Goal: Consume media (video, audio)

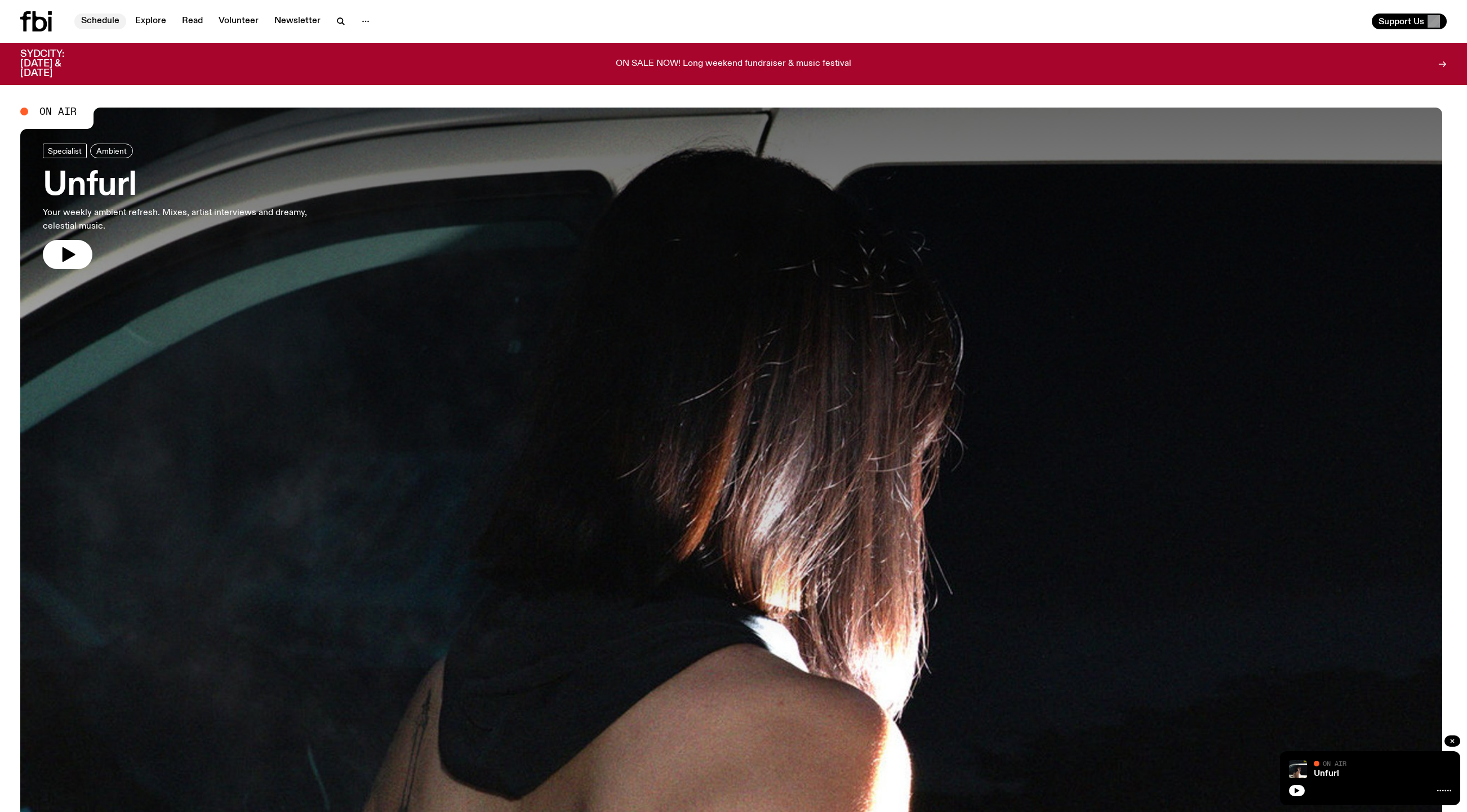
click at [112, 18] on link "Schedule" at bounding box center [100, 21] width 52 height 16
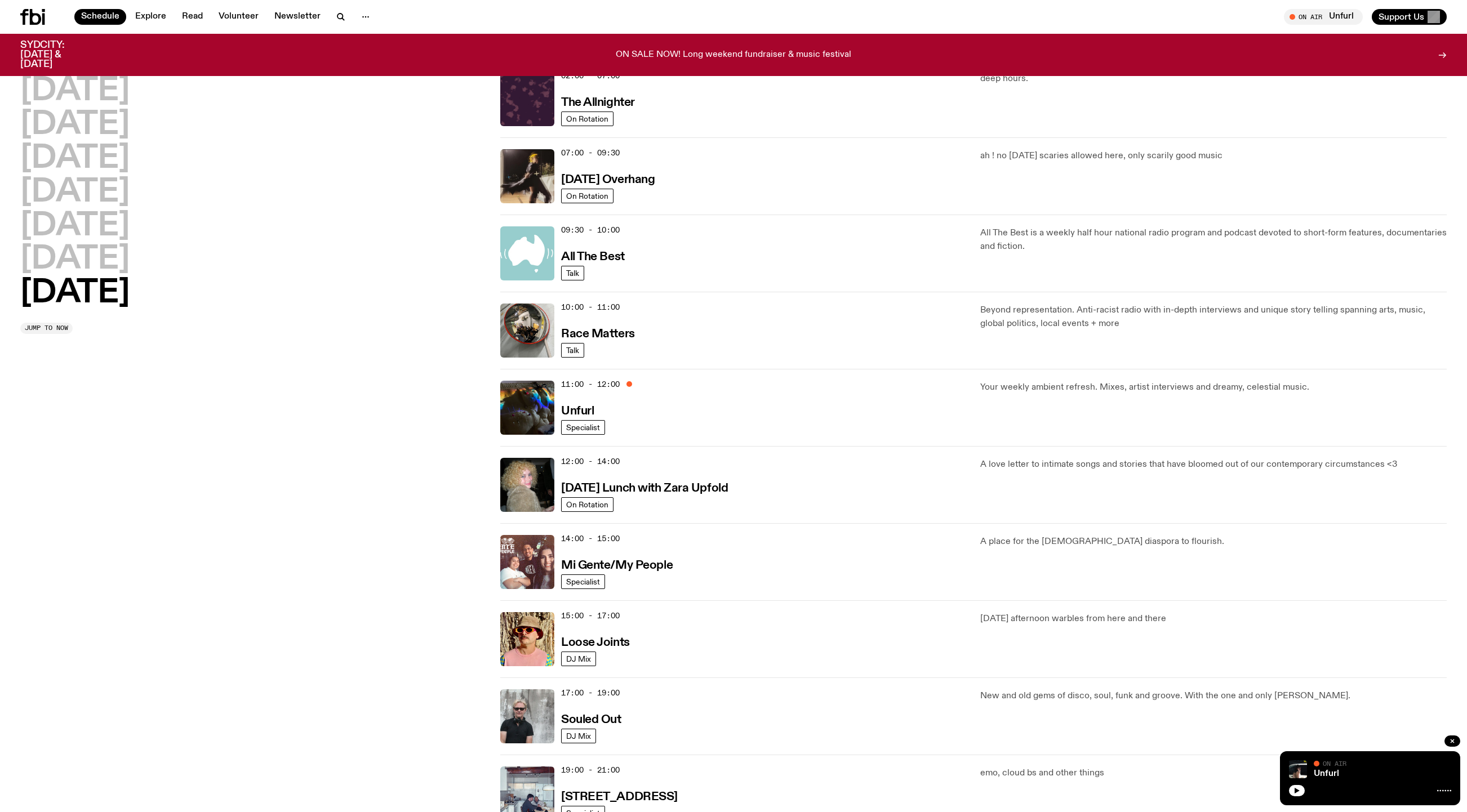
scroll to position [126, 0]
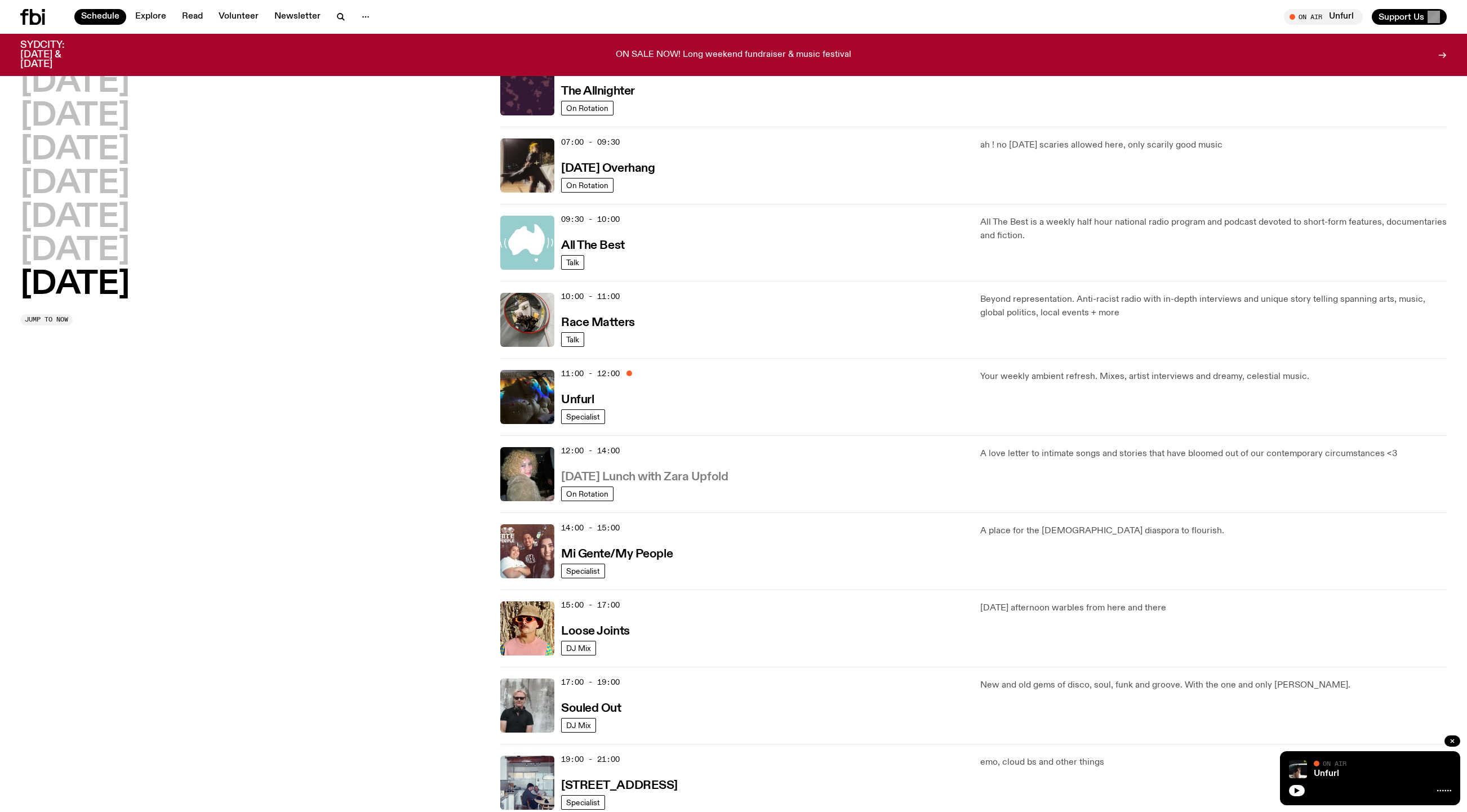
click at [677, 483] on h3 "[DATE] Lunch with Zara Upfold" at bounding box center [645, 477] width 167 height 12
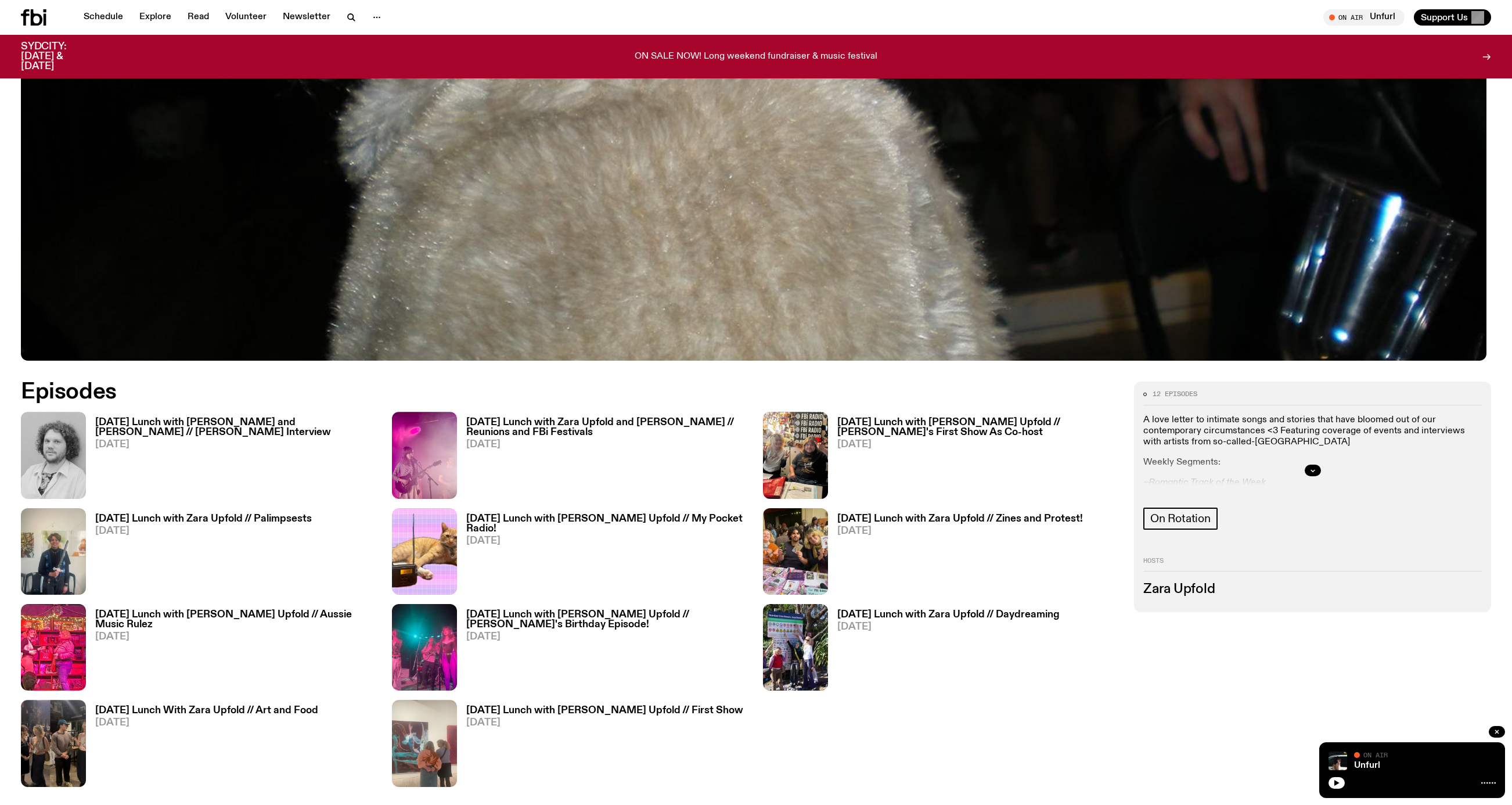
scroll to position [653, 0]
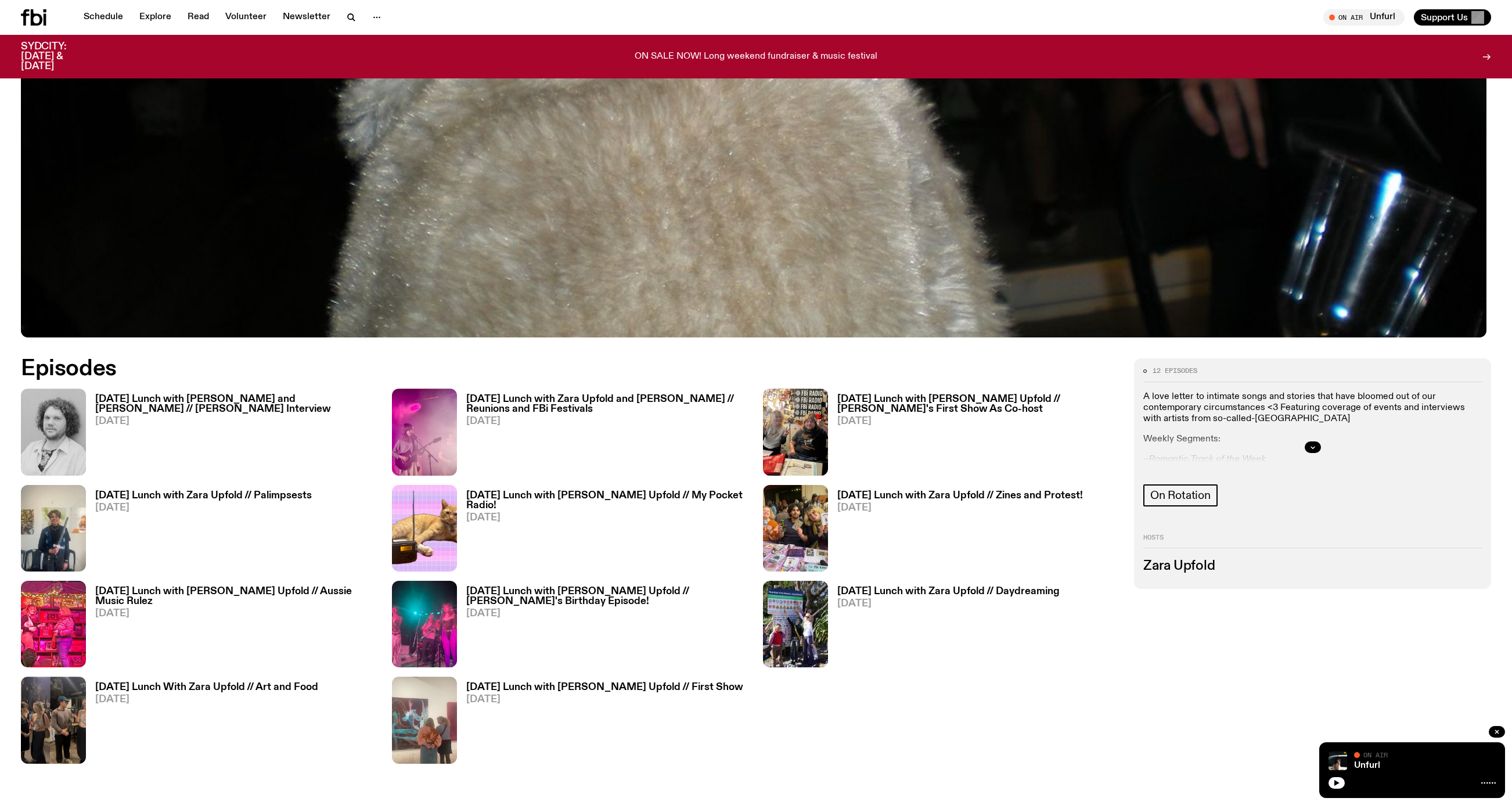
click at [200, 409] on h3 "[DATE] Lunch with [PERSON_NAME] and [PERSON_NAME] // [PERSON_NAME] Interview" at bounding box center [236, 404] width 283 height 20
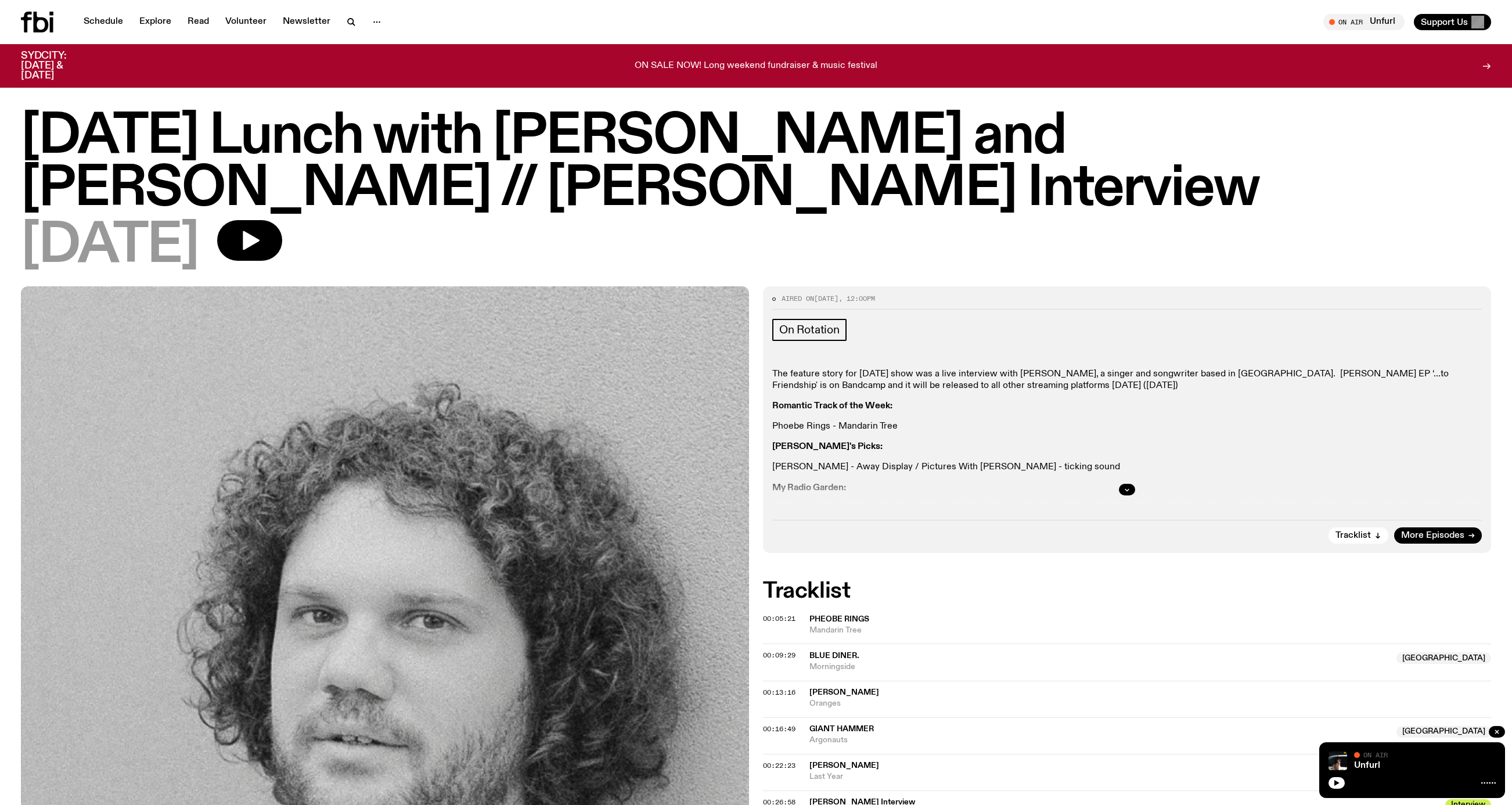
click at [1089, 508] on div at bounding box center [1127, 489] width 710 height 37
click at [1139, 495] on div at bounding box center [1127, 489] width 710 height 37
click at [1127, 493] on icon "button" at bounding box center [1127, 489] width 7 height 7
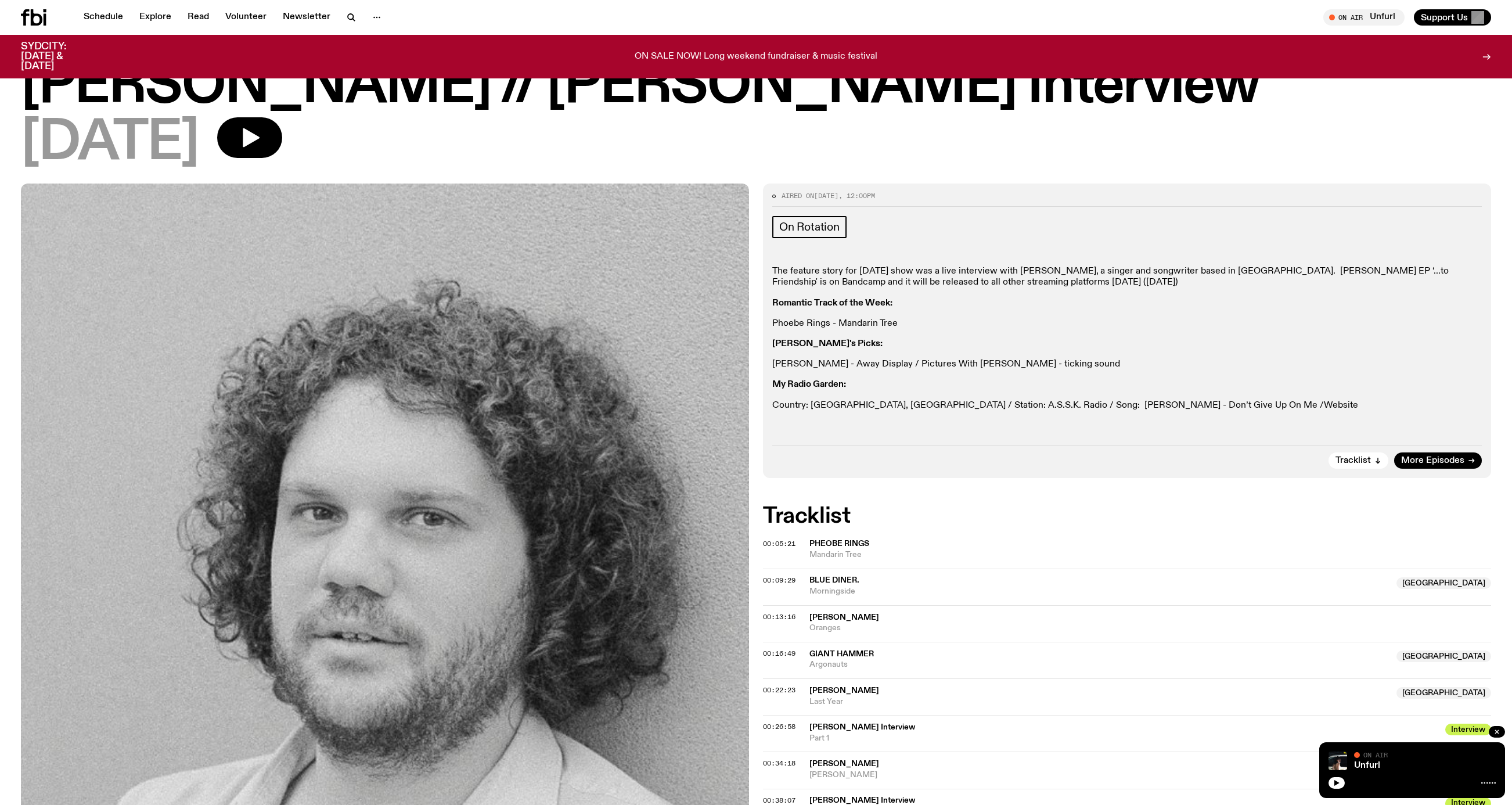
scroll to position [103, 0]
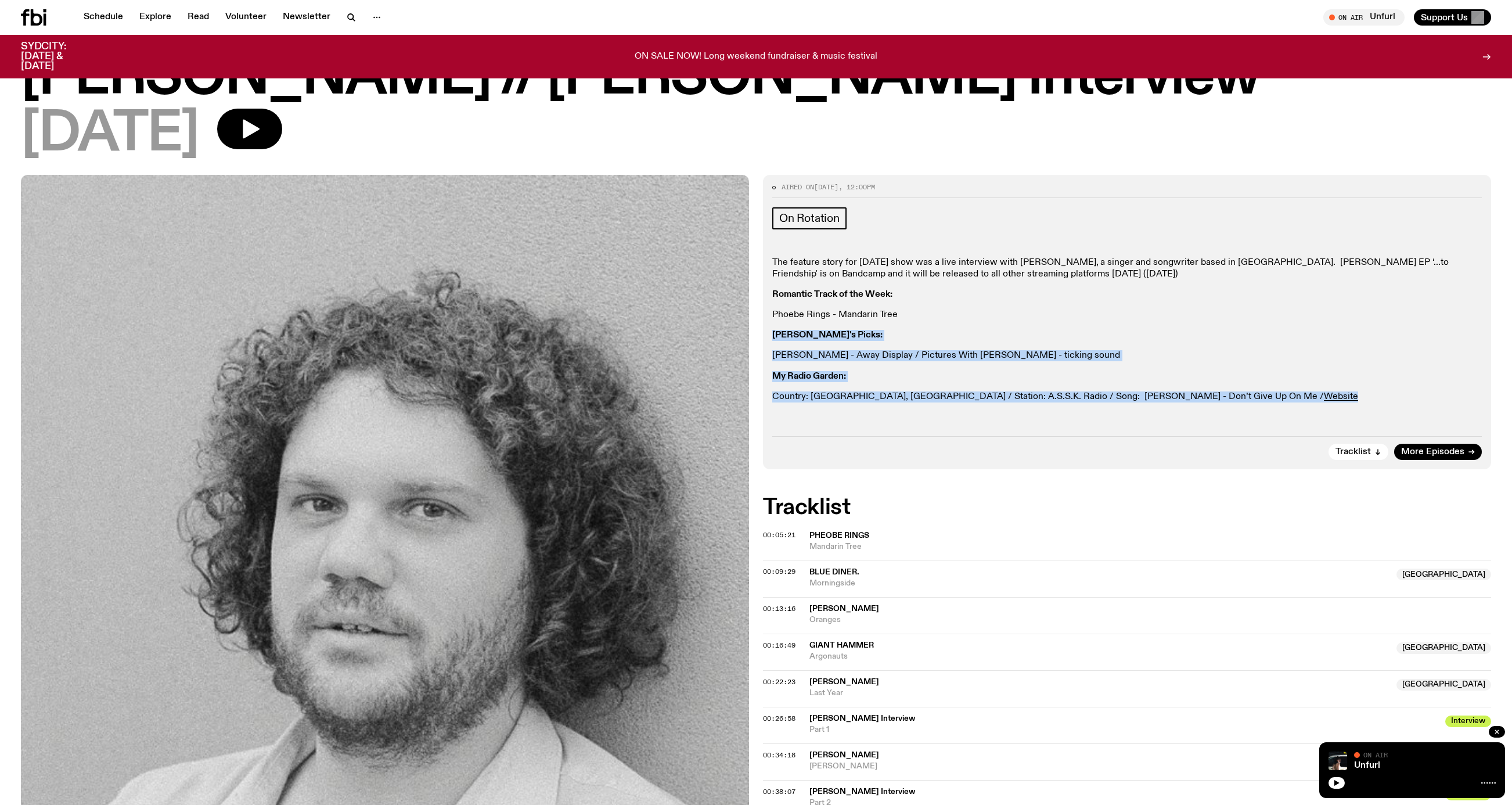
drag, startPoint x: 1303, startPoint y: 429, endPoint x: 775, endPoint y: 356, distance: 533.0
click at [775, 356] on div "The feature story for [DATE] show was a live interview with [PERSON_NAME], a si…" at bounding box center [1127, 330] width 710 height 146
copy div "[PERSON_NAME]'s Picks: [PERSON_NAME] - Away Display / Pictures With [PERSON_NAM…"
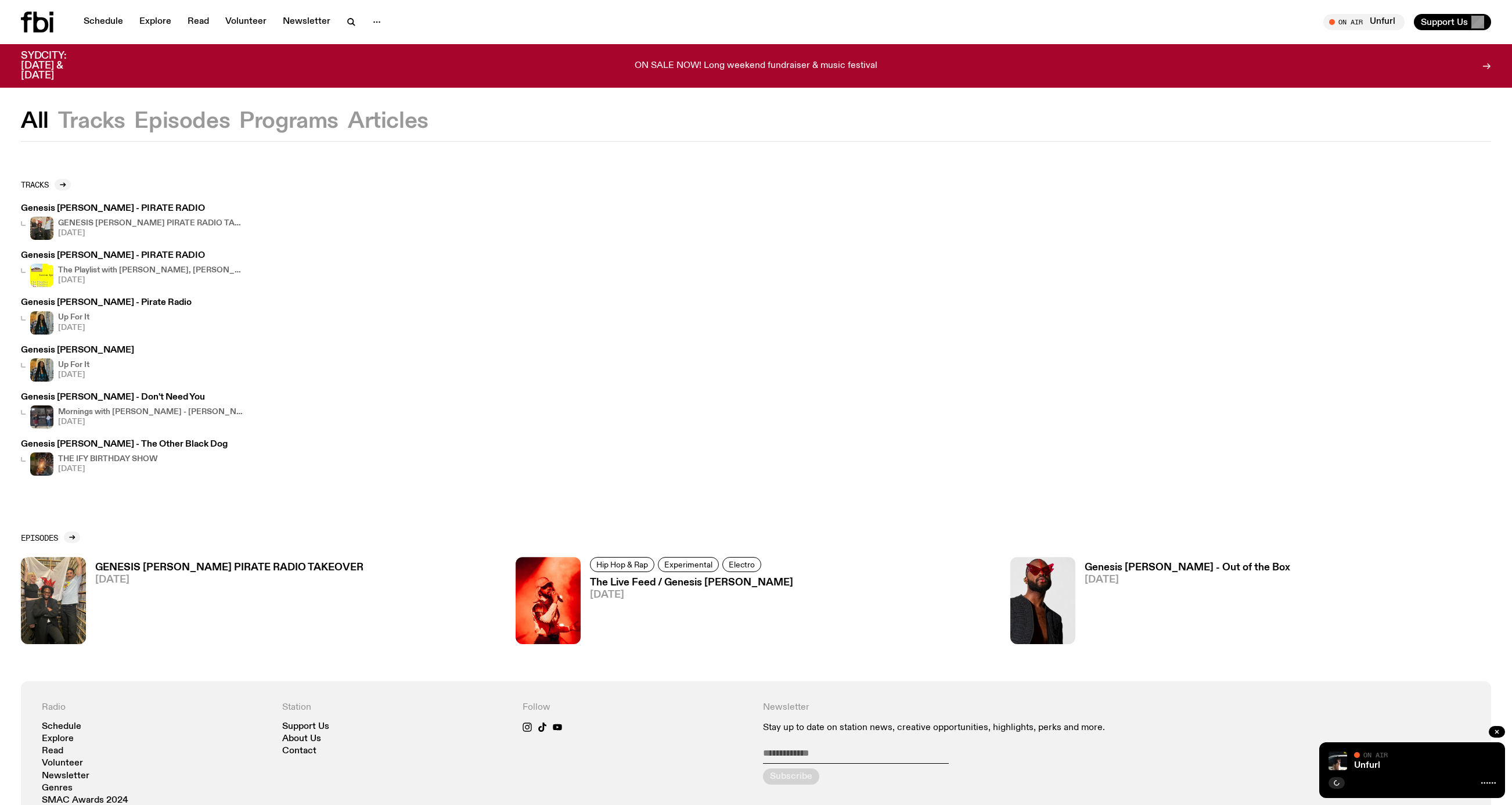
click at [159, 213] on h3 "Genesis [PERSON_NAME] - PIRATE RADIO" at bounding box center [132, 208] width 223 height 9
